Goal: Information Seeking & Learning: Understand process/instructions

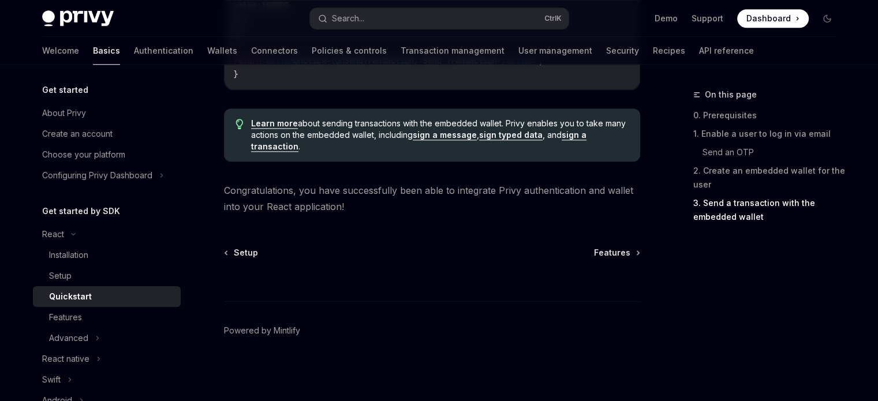
scroll to position [1286, 0]
click at [80, 262] on link "Installation" at bounding box center [107, 255] width 148 height 21
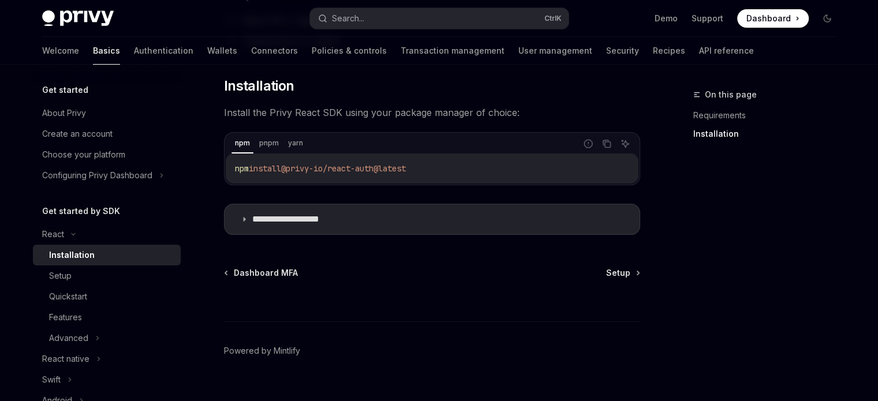
scroll to position [180, 0]
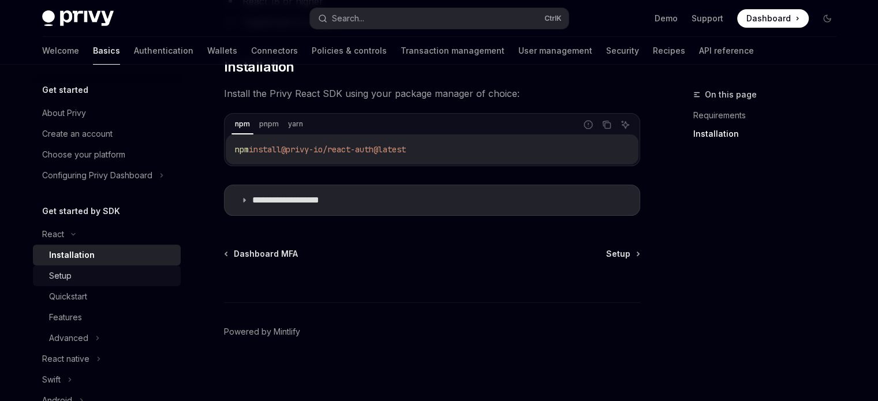
click at [84, 279] on div "Setup" at bounding box center [111, 276] width 125 height 14
type textarea "*"
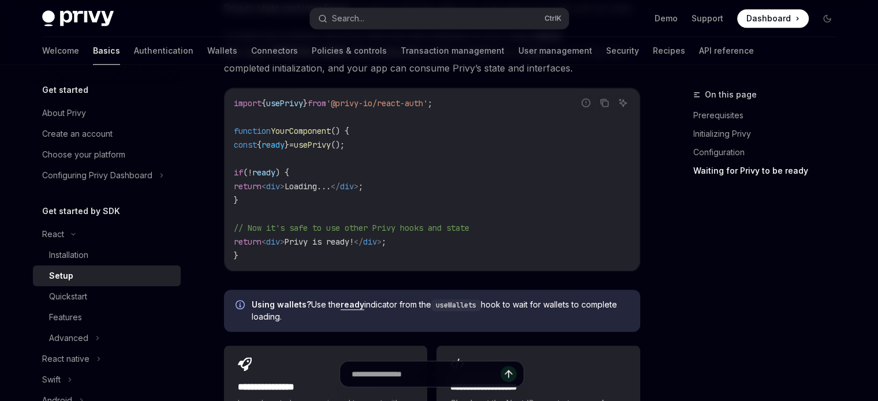
scroll to position [1270, 0]
drag, startPoint x: 333, startPoint y: 219, endPoint x: 317, endPoint y: 235, distance: 22.9
click at [317, 235] on code "import { usePrivy } from '@privy-io/react-auth' ; function YourComponent () { c…" at bounding box center [432, 181] width 396 height 166
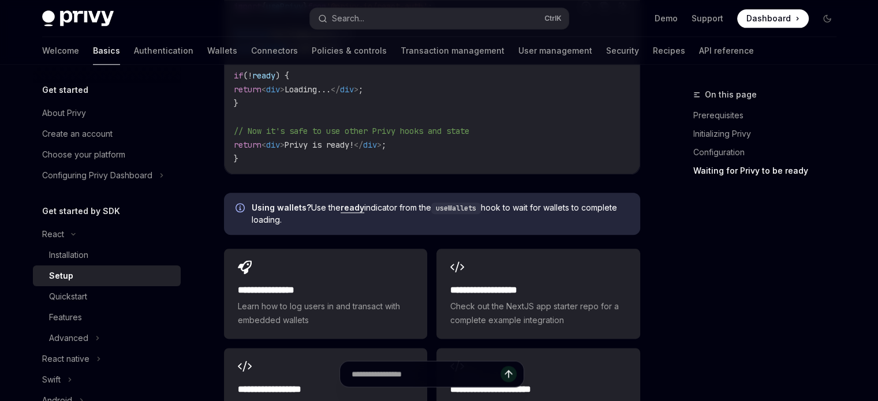
scroll to position [1367, 0]
